Goal: Find specific page/section: Find specific page/section

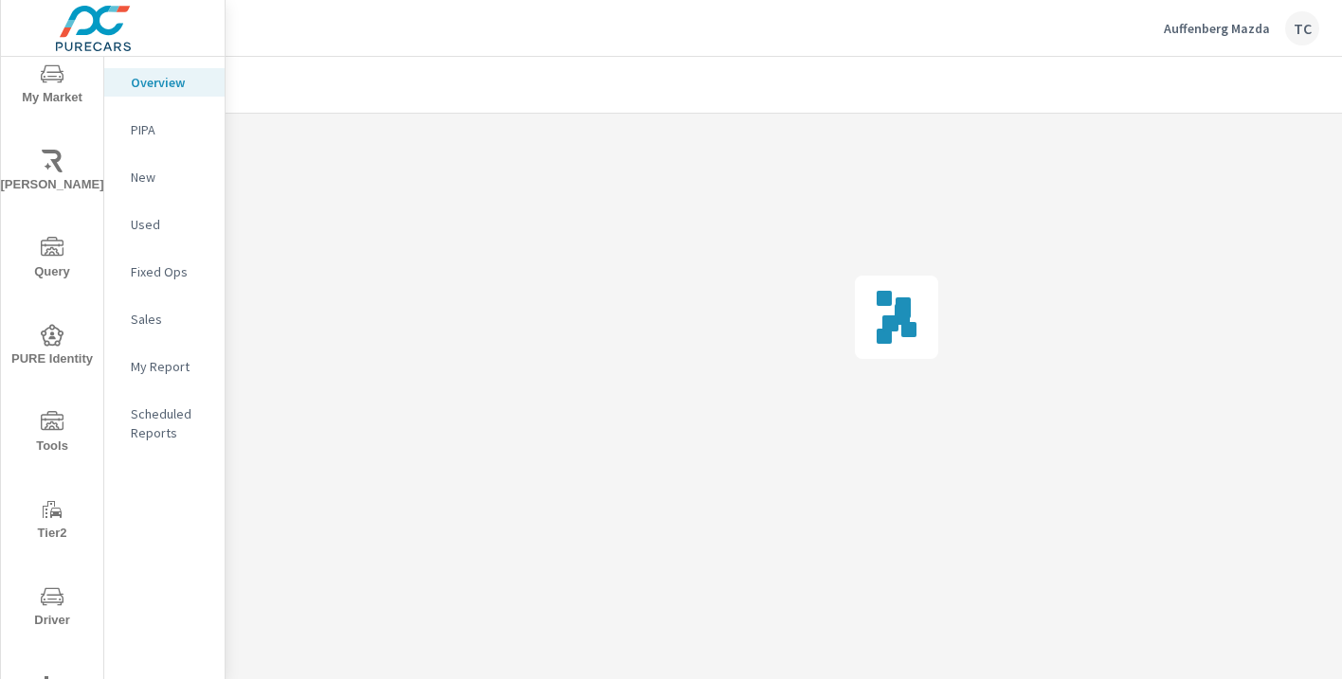
scroll to position [279, 0]
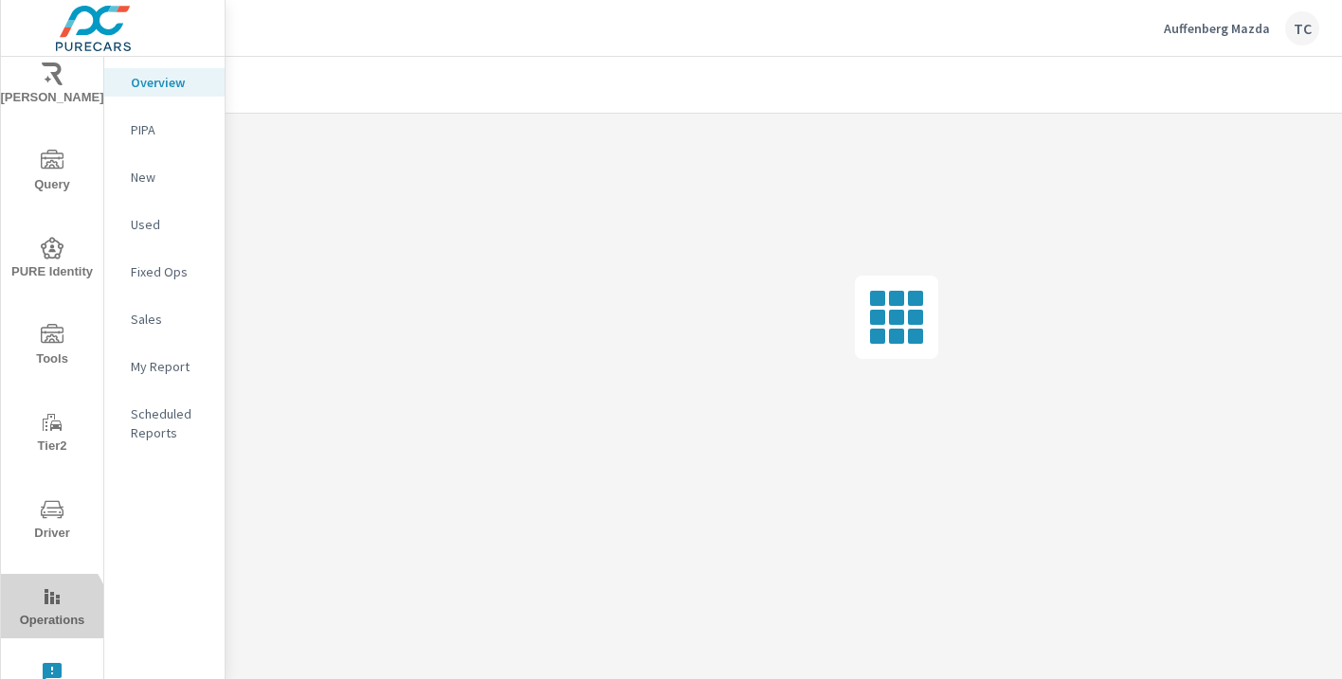
click at [40, 611] on span "Operations" at bounding box center [52, 609] width 91 height 46
